Goal: Obtain resource: Download file/media

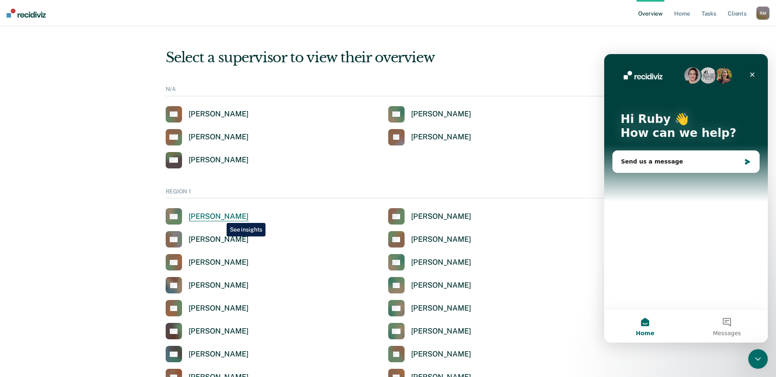
click at [221, 217] on div "[PERSON_NAME]" at bounding box center [219, 216] width 60 height 9
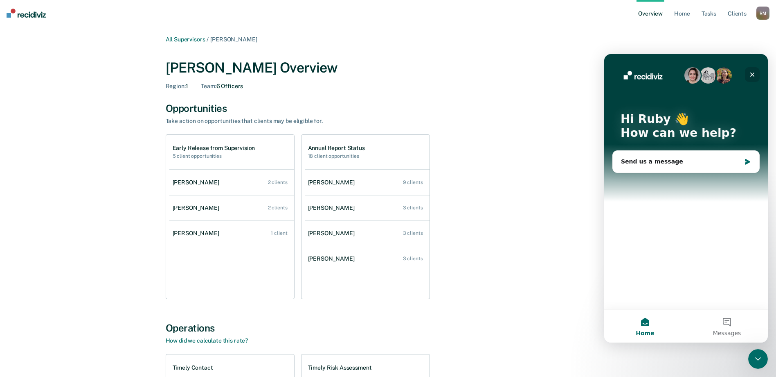
click at [751, 74] on icon "Close" at bounding box center [752, 74] width 7 height 7
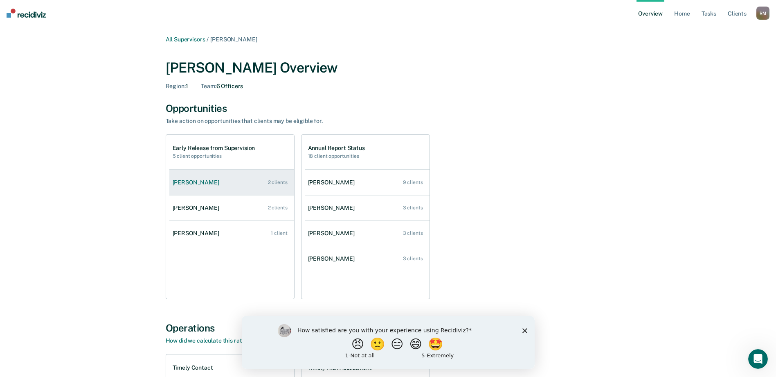
click at [203, 183] on div "[PERSON_NAME]" at bounding box center [198, 182] width 50 height 7
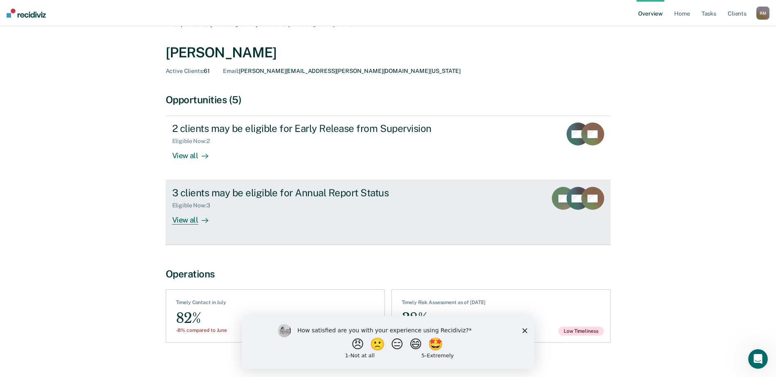
scroll to position [23, 0]
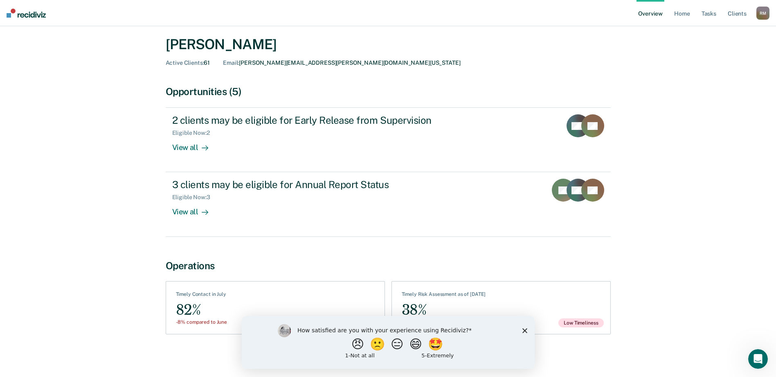
click at [526, 329] on polygon "Close survey" at bounding box center [524, 329] width 5 height 5
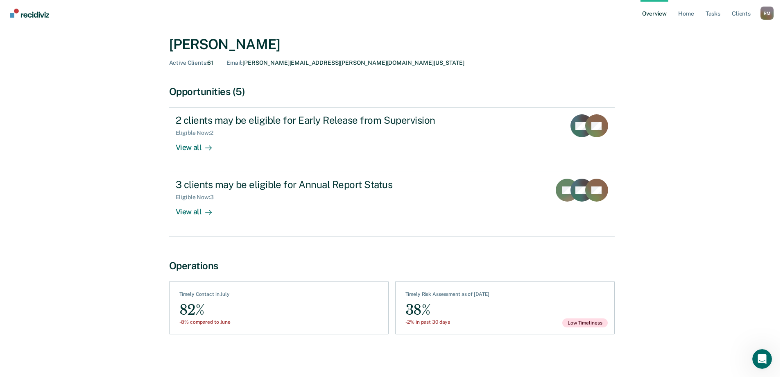
scroll to position [0, 0]
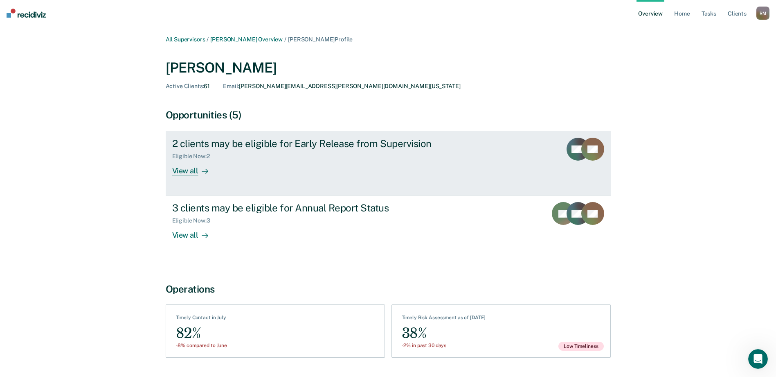
click at [191, 171] on div "View all" at bounding box center [195, 168] width 46 height 16
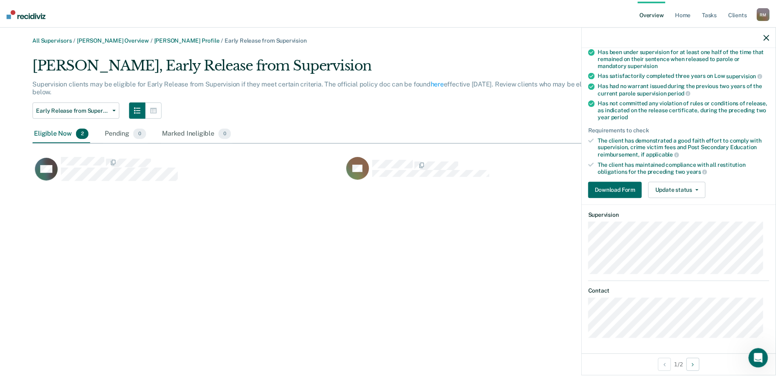
scroll to position [32, 0]
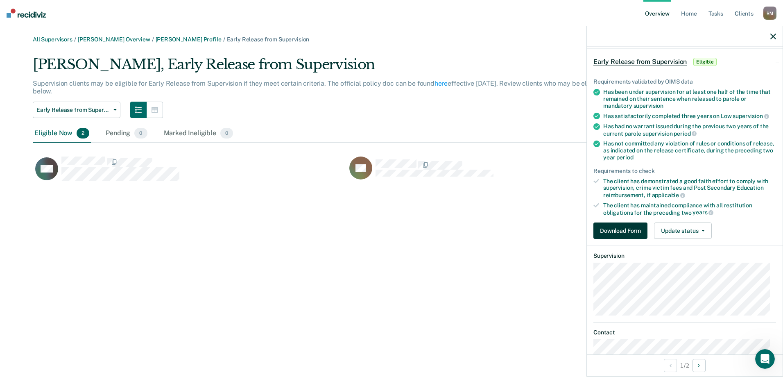
click at [633, 233] on button "Download Form" at bounding box center [620, 230] width 54 height 16
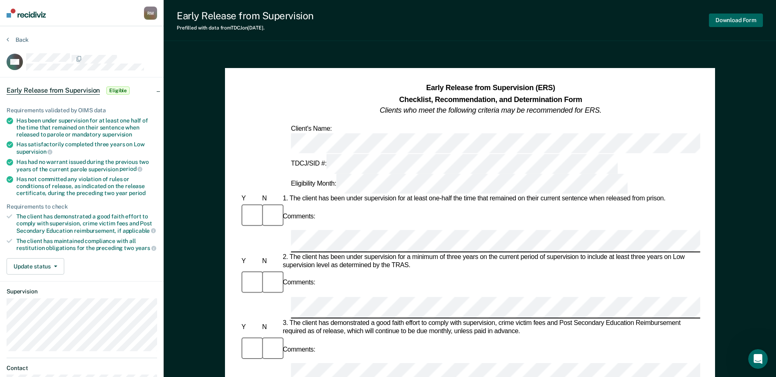
click at [728, 23] on button "Download Form" at bounding box center [736, 21] width 54 height 14
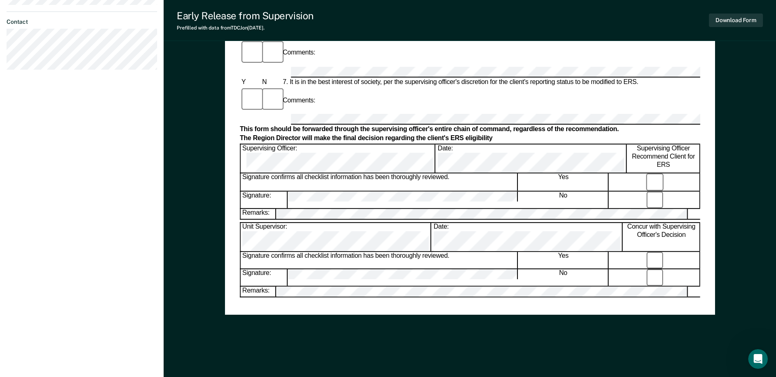
scroll to position [394, 0]
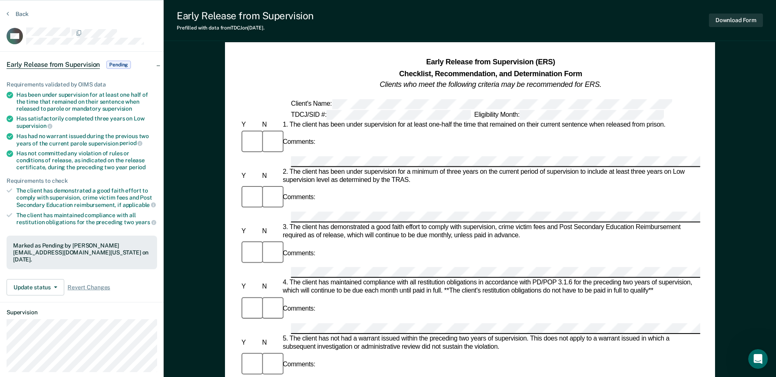
scroll to position [0, 0]
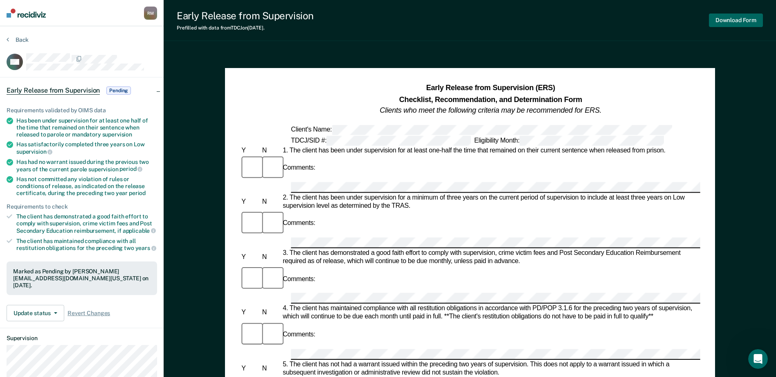
click at [738, 22] on button "Download Form" at bounding box center [736, 21] width 54 height 14
